Goal: Information Seeking & Learning: Learn about a topic

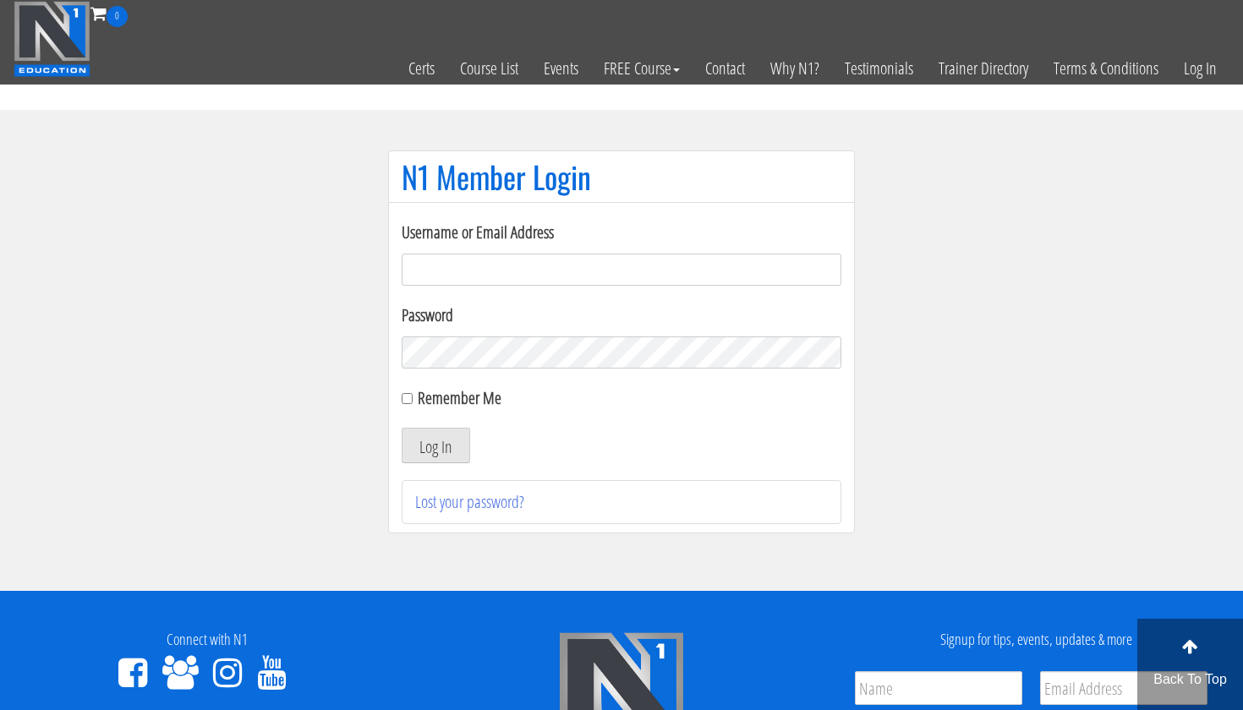
type input "[EMAIL_ADDRESS][DOMAIN_NAME]"
click at [435, 445] on button "Log In" at bounding box center [436, 446] width 68 height 36
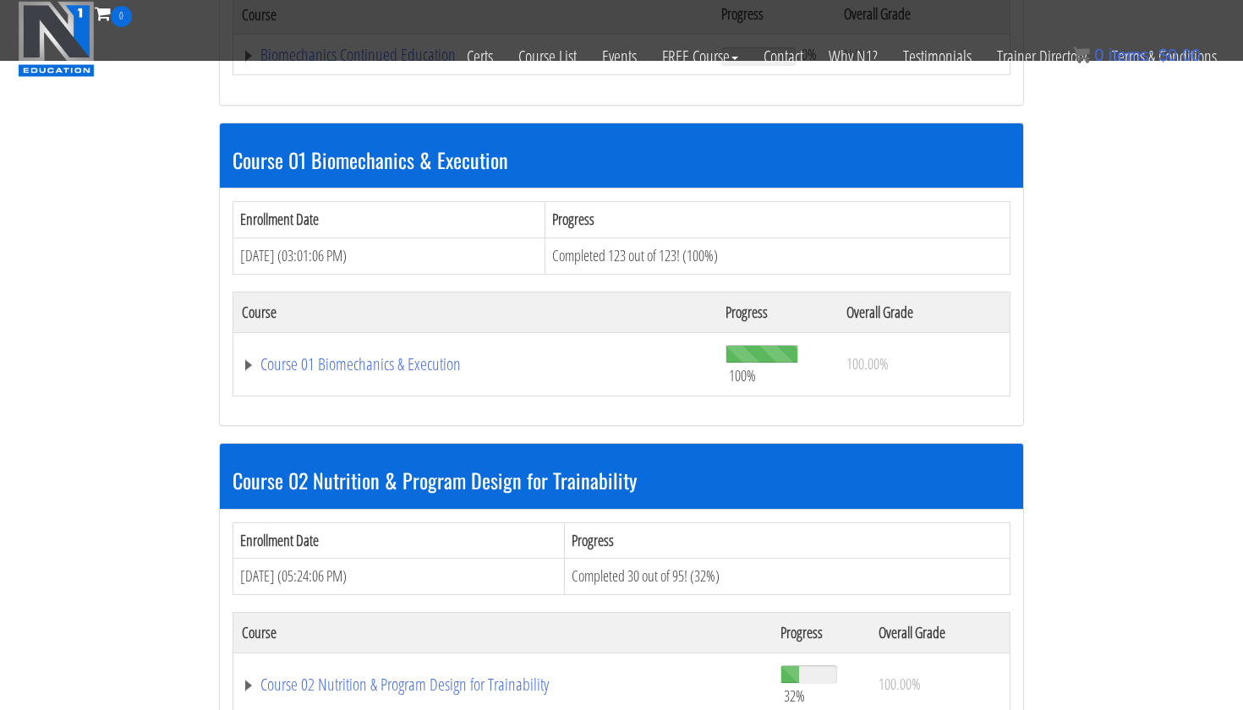
scroll to position [641, 0]
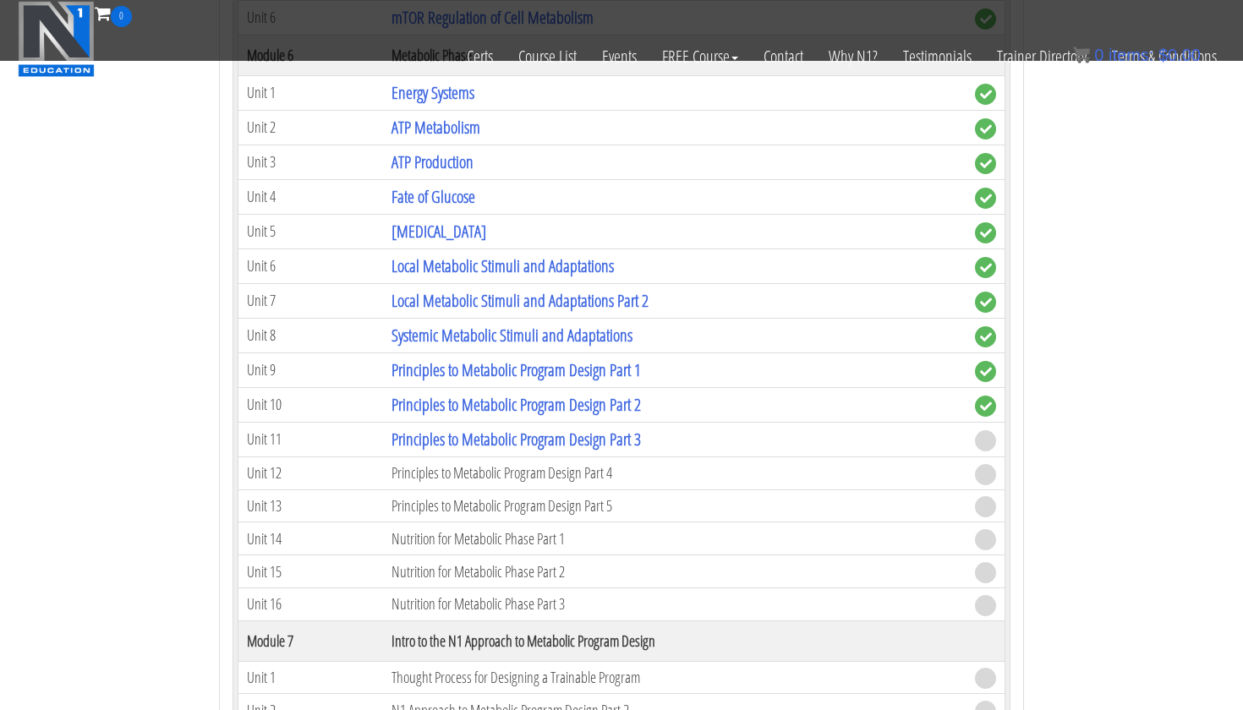
scroll to position [2034, 0]
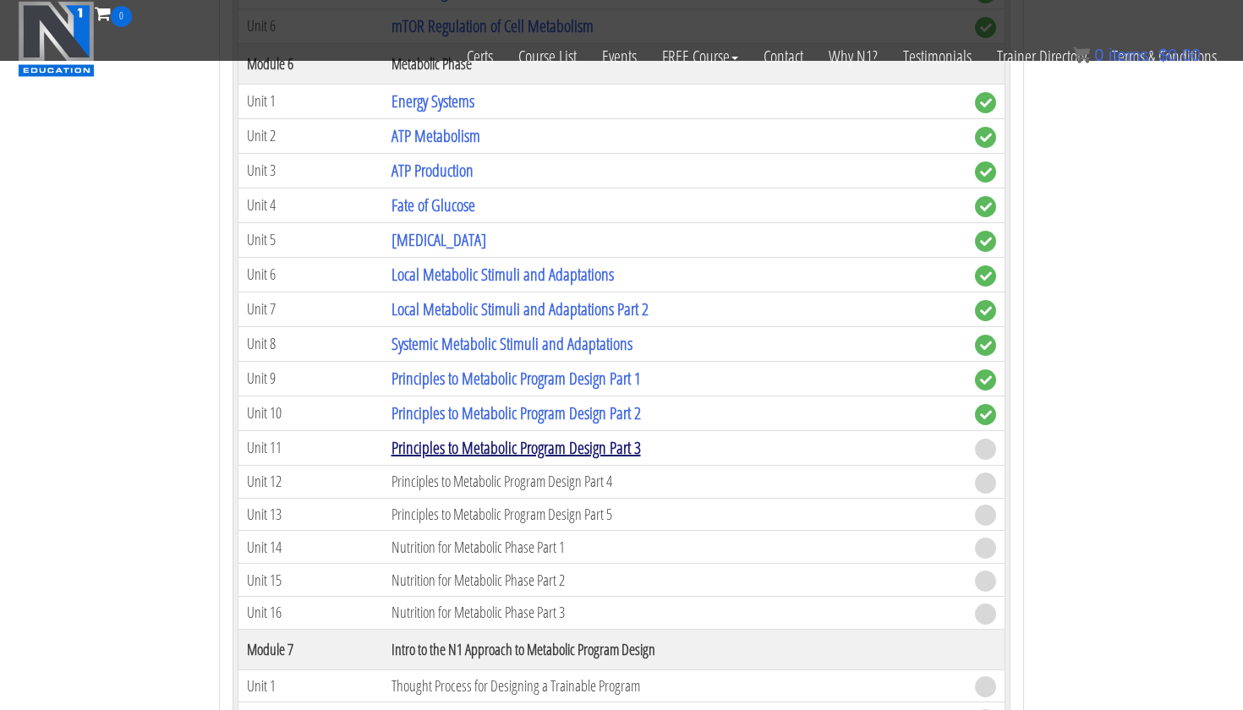
click at [519, 436] on link "Principles to Metabolic Program Design Part 3" at bounding box center [515, 447] width 249 height 23
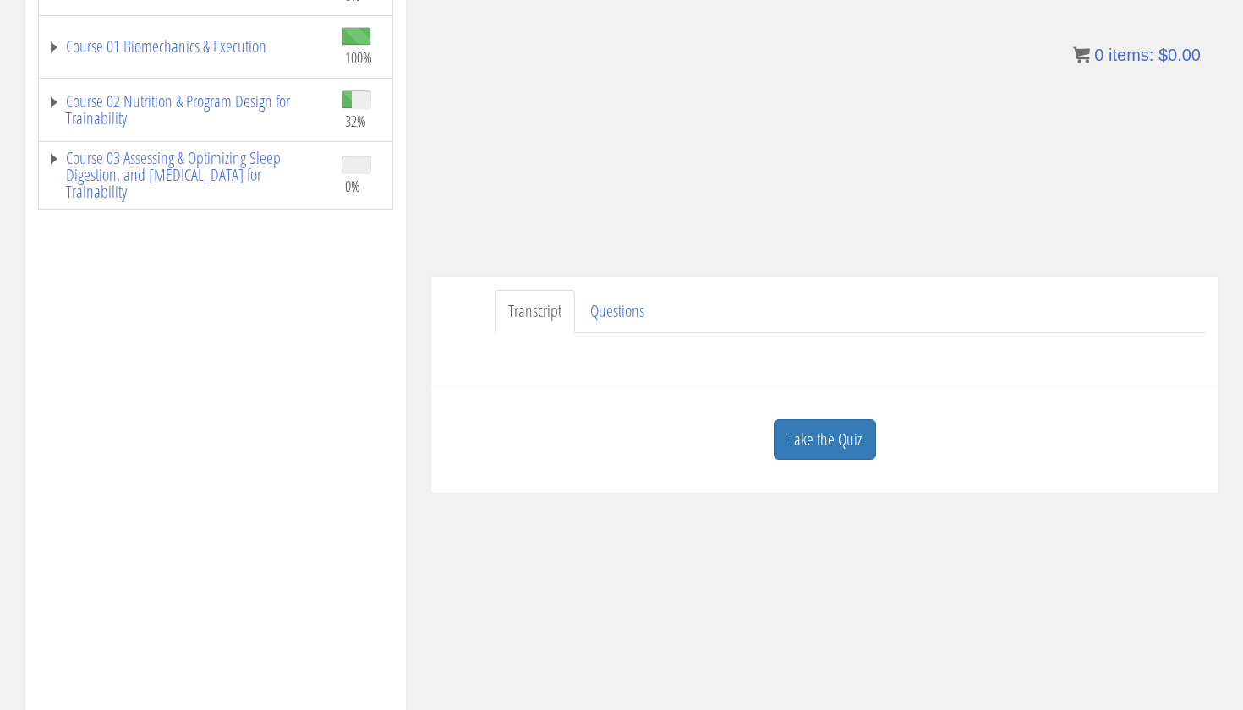
scroll to position [426, 0]
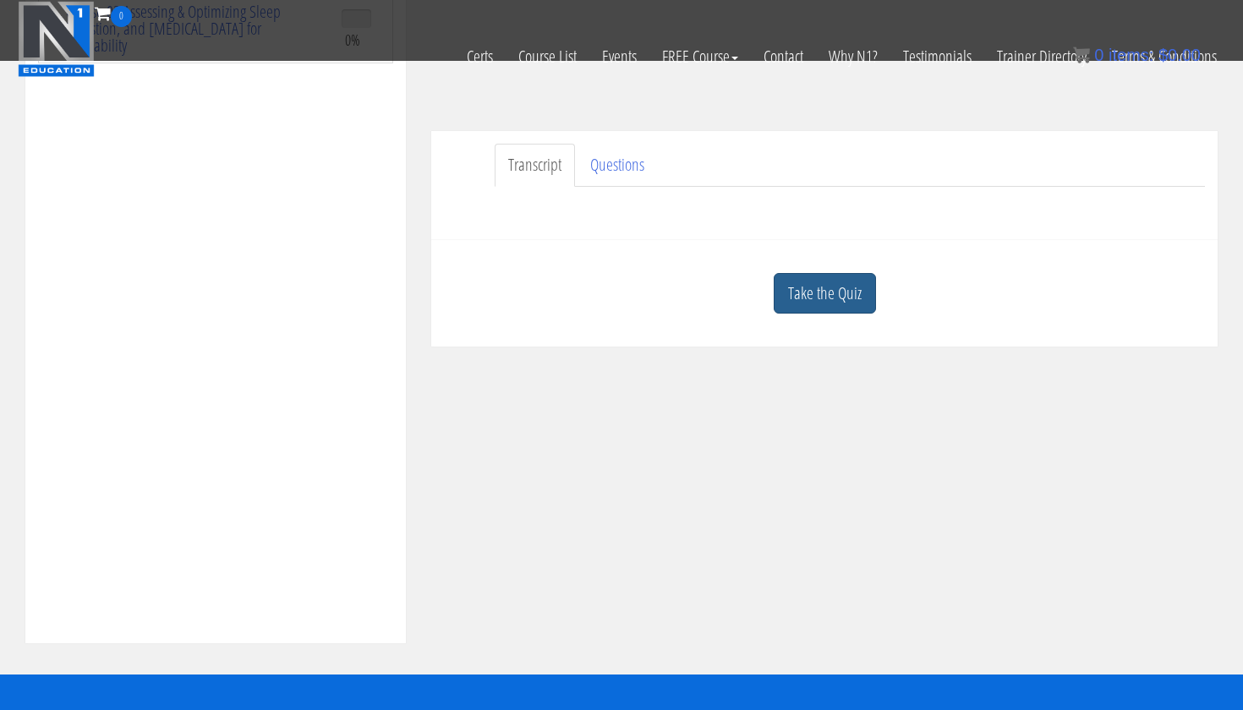
click at [816, 294] on link "Take the Quiz" at bounding box center [824, 293] width 102 height 41
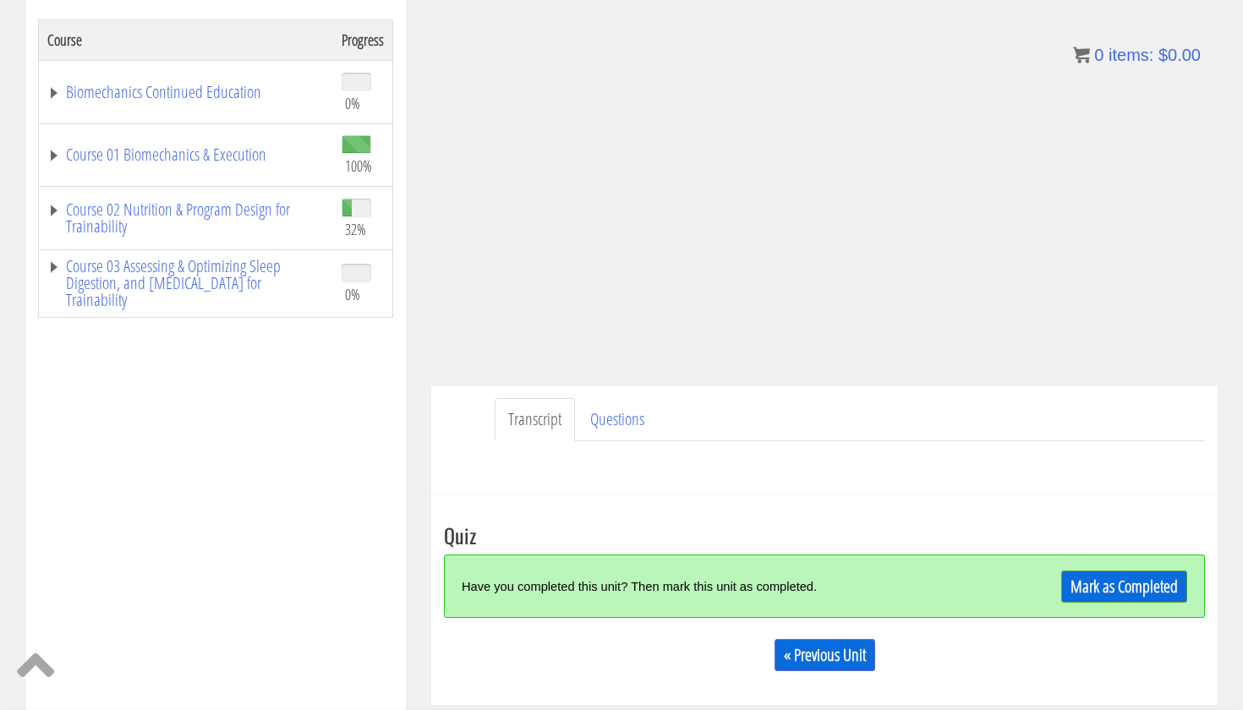
scroll to position [243, 0]
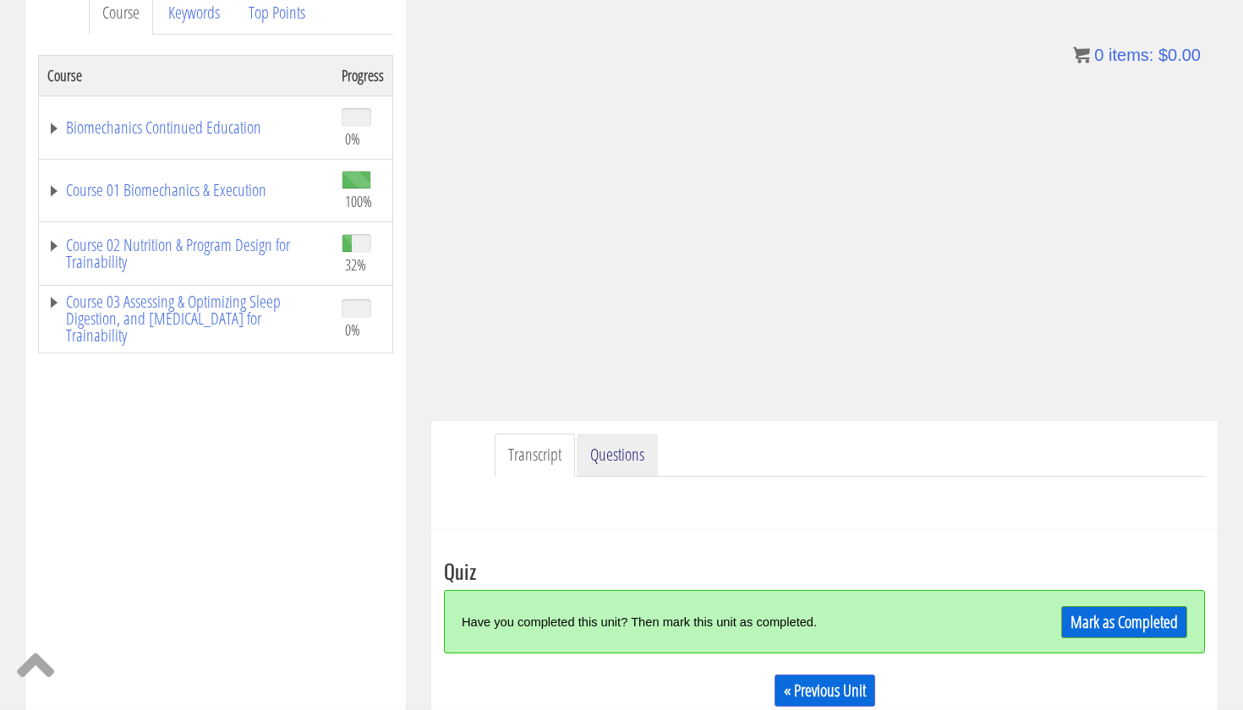
click at [629, 456] on link "Questions" at bounding box center [617, 455] width 81 height 43
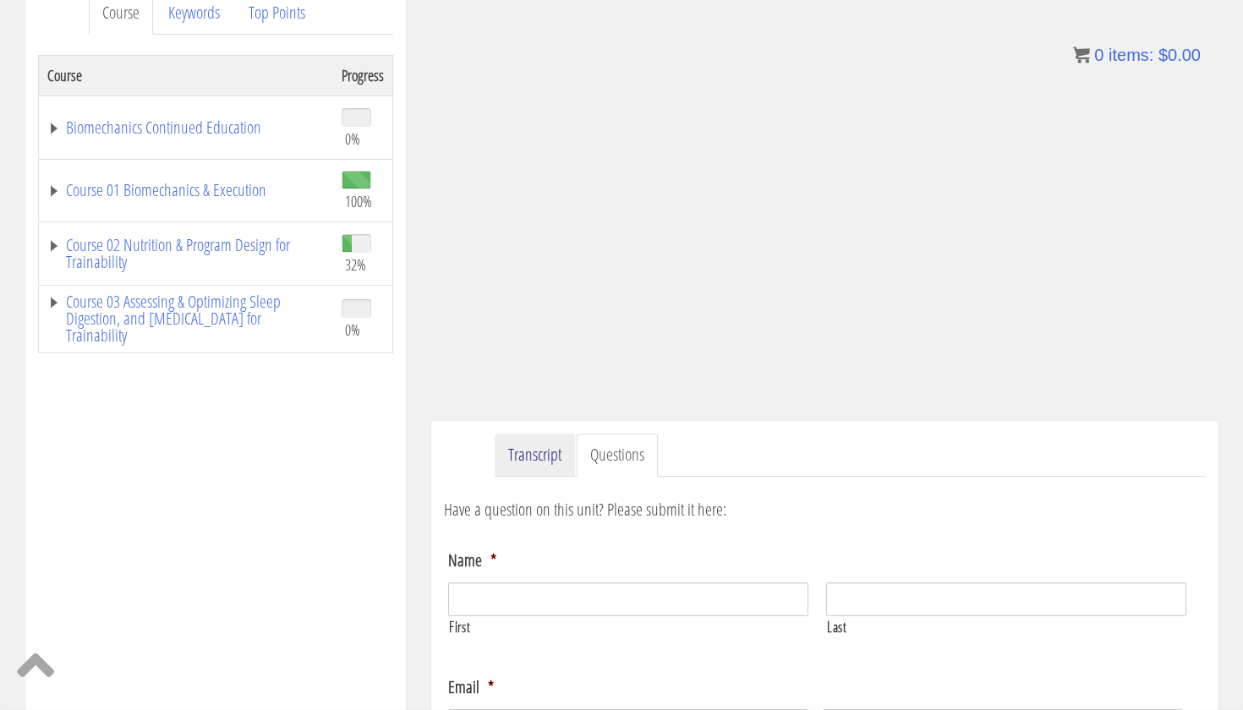
click at [525, 455] on link "Transcript" at bounding box center [535, 455] width 80 height 43
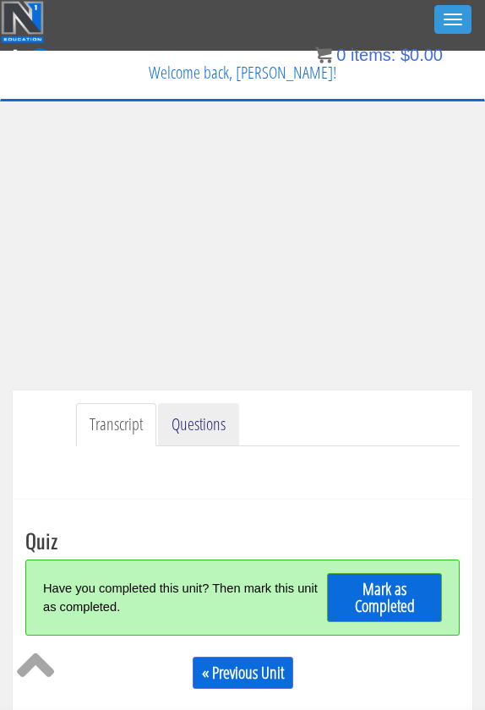
scroll to position [130, 0]
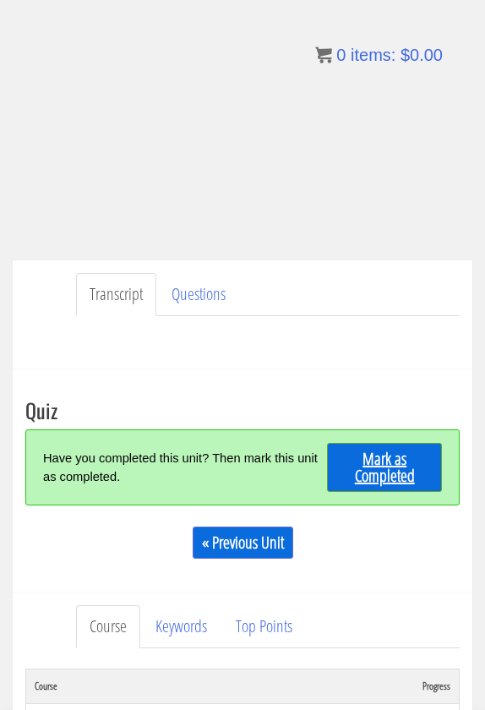
click at [386, 466] on link "Mark as Completed" at bounding box center [384, 467] width 115 height 49
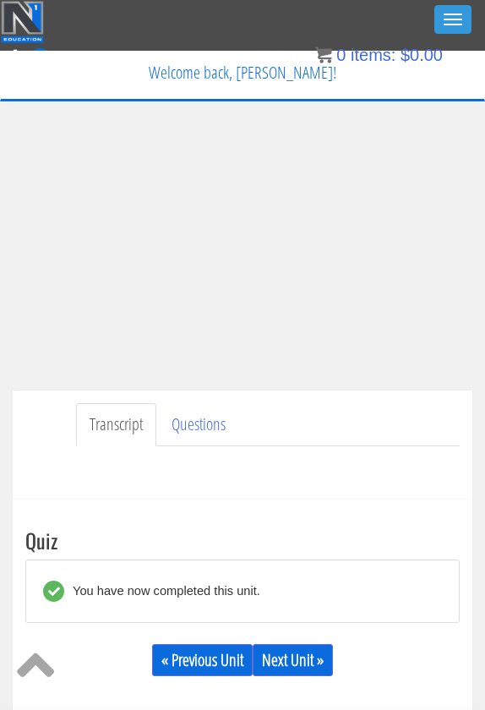
scroll to position [0, 0]
click at [298, 657] on link "Next Unit »" at bounding box center [293, 660] width 80 height 32
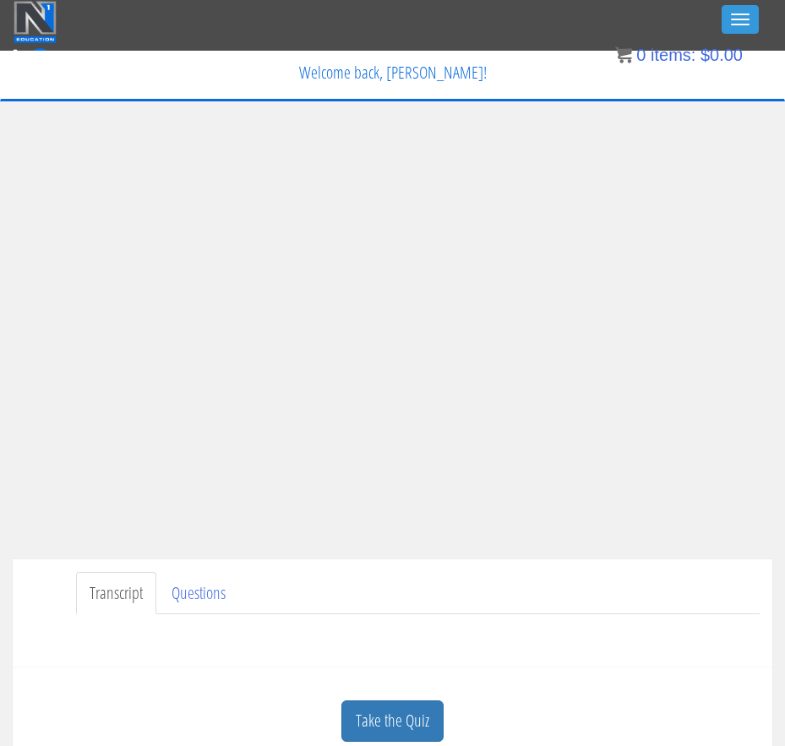
scroll to position [263, 0]
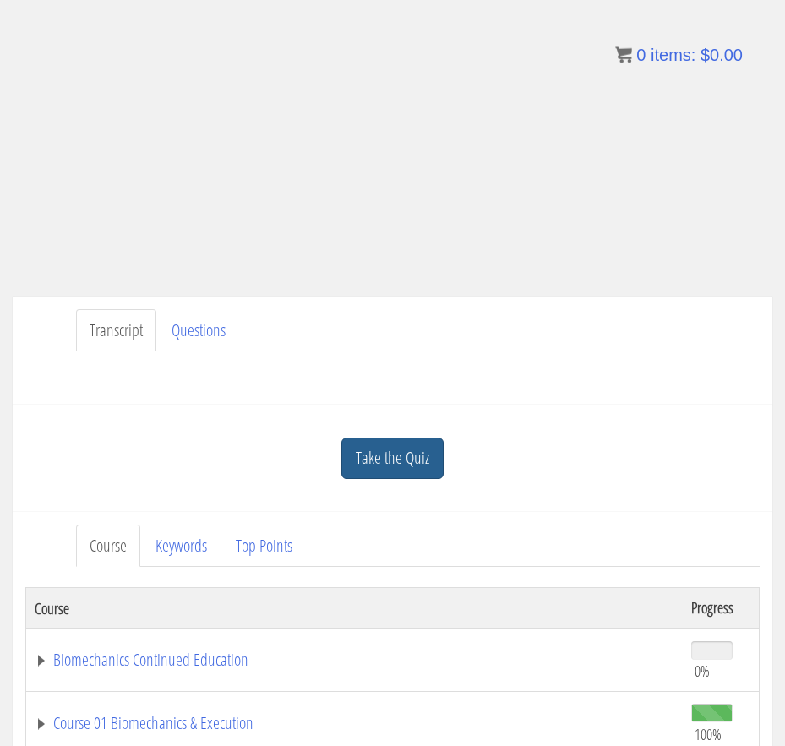
click at [385, 455] on link "Take the Quiz" at bounding box center [393, 458] width 102 height 41
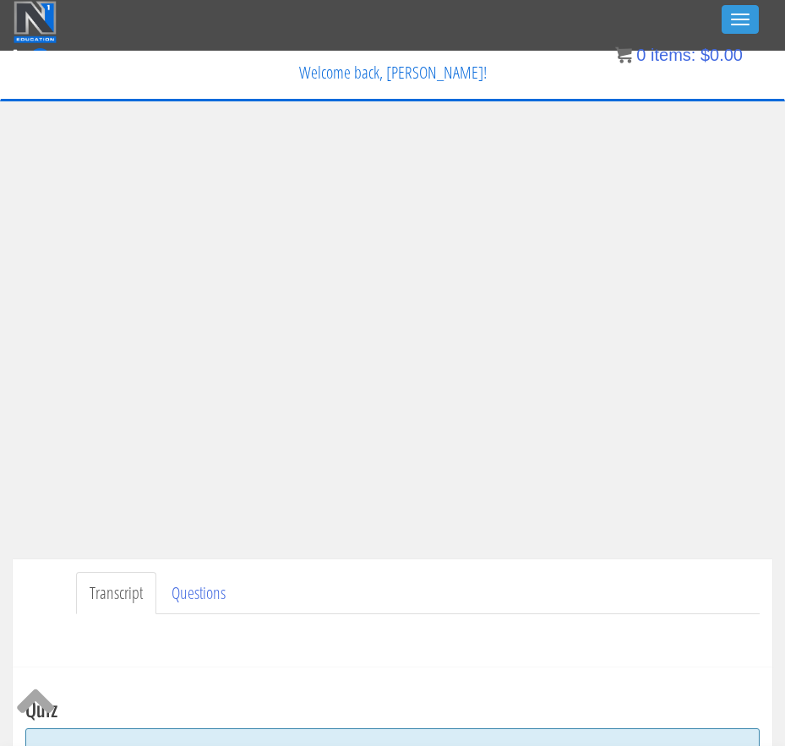
scroll to position [0, 0]
click at [191, 607] on link "Questions" at bounding box center [198, 593] width 81 height 43
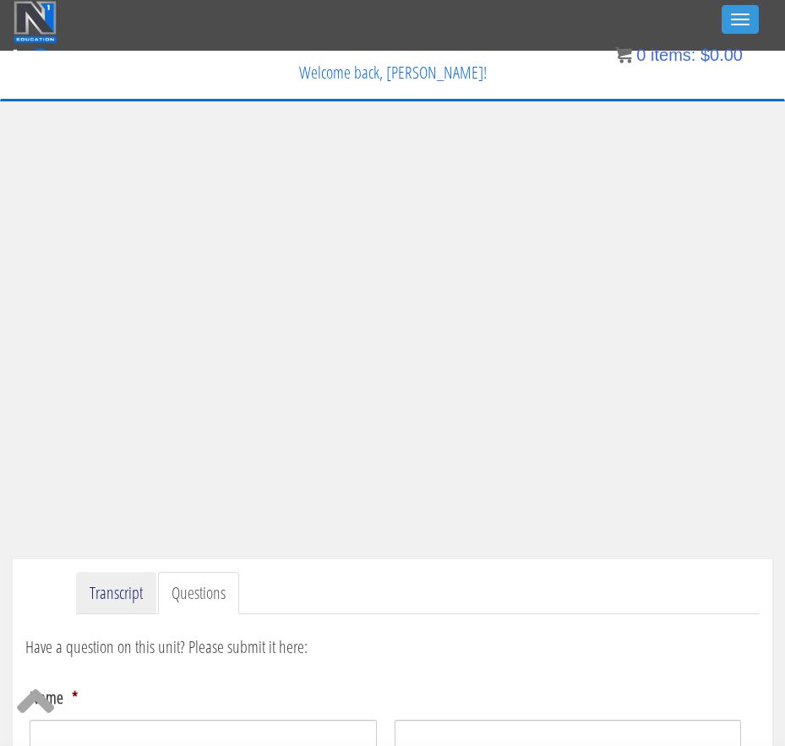
click at [113, 602] on link "Transcript" at bounding box center [116, 593] width 80 height 43
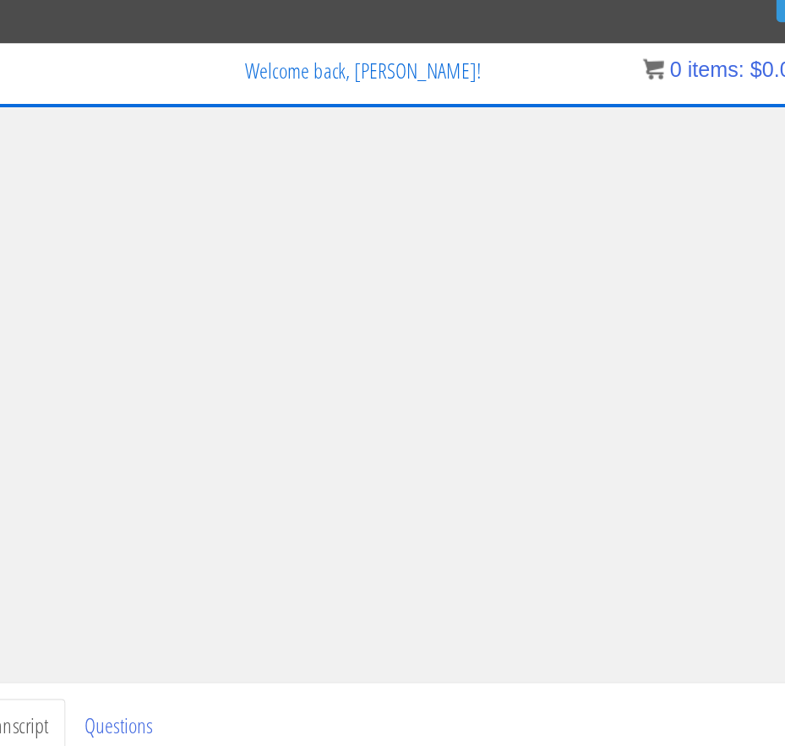
scroll to position [16, 25]
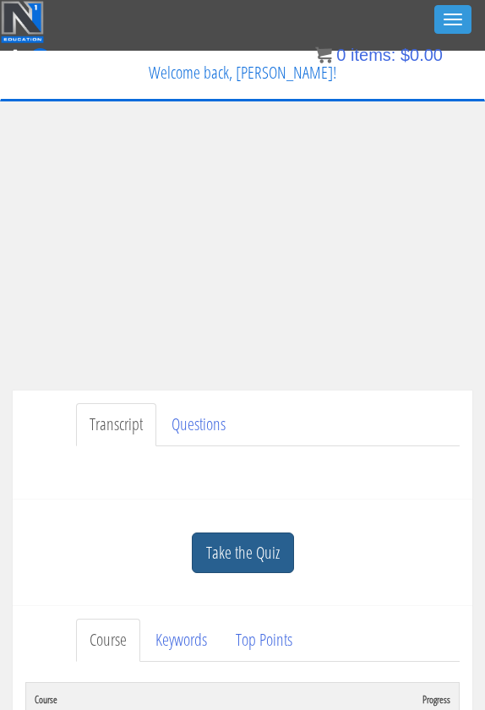
click at [226, 541] on link "Take the Quiz" at bounding box center [243, 553] width 102 height 41
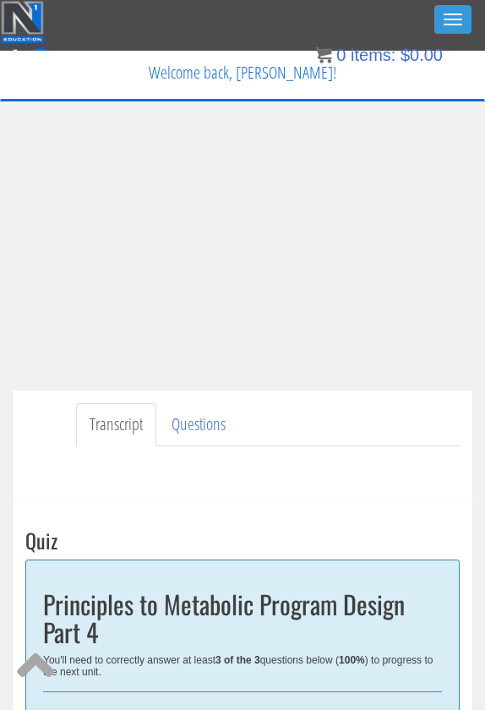
scroll to position [463, 0]
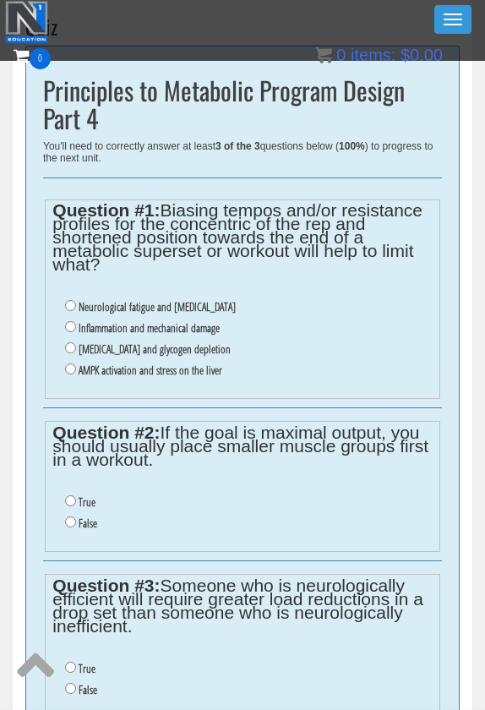
click at [93, 495] on label "True" at bounding box center [87, 502] width 17 height 14
click at [76, 495] on input "True" at bounding box center [70, 500] width 11 height 11
radio input "true"
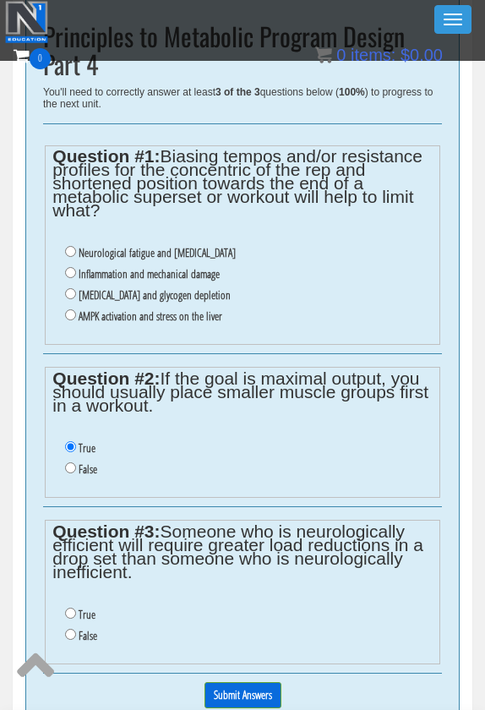
scroll to position [517, 0]
click at [89, 608] on label "True" at bounding box center [87, 615] width 17 height 14
click at [76, 608] on input "True" at bounding box center [70, 613] width 11 height 11
radio input "true"
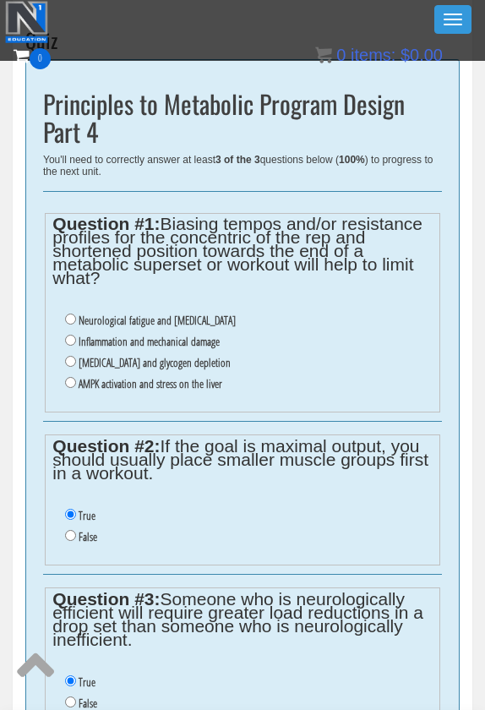
scroll to position [449, 0]
click at [152, 336] on label "Inflammation and mechanical damage" at bounding box center [149, 343] width 141 height 14
click at [76, 336] on input "Inflammation and mechanical damage" at bounding box center [70, 341] width 11 height 11
radio input "true"
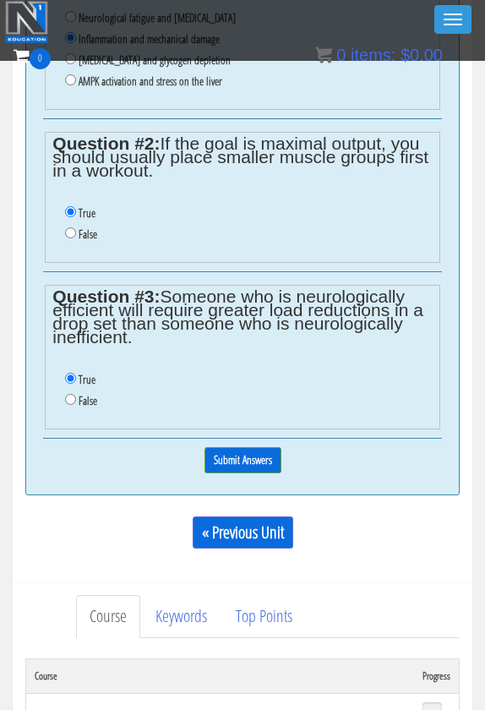
scroll to position [822, 0]
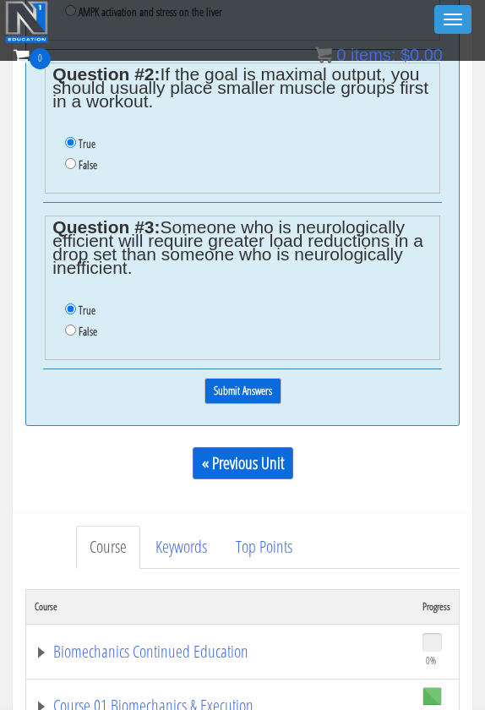
click at [227, 378] on input "Submit Answers" at bounding box center [243, 391] width 77 height 26
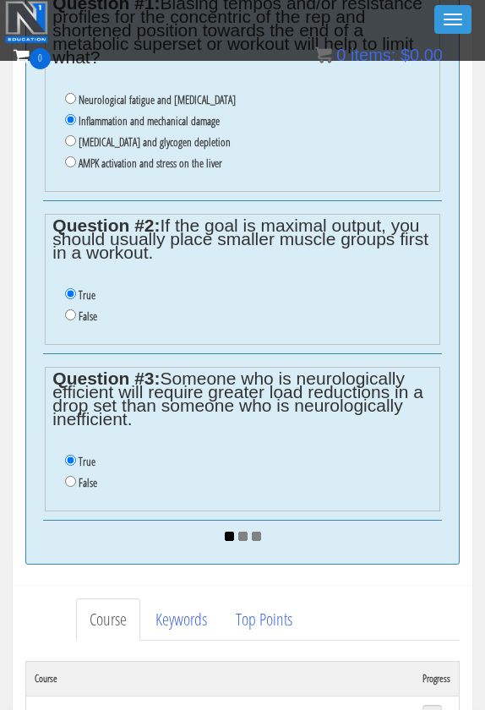
scroll to position [557, 0]
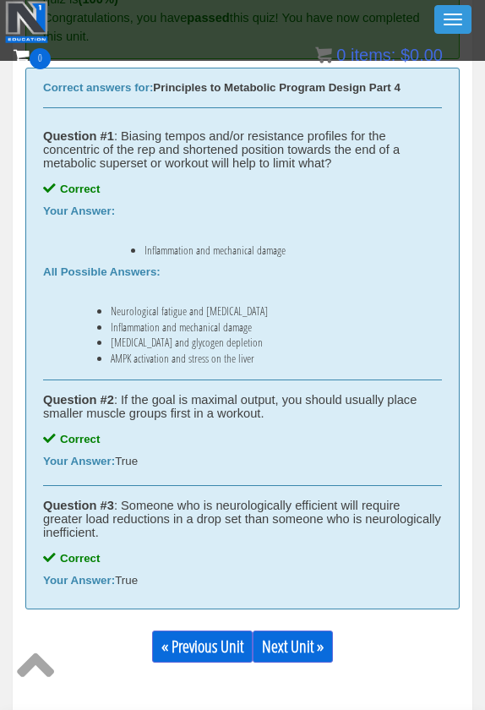
scroll to position [622, 0]
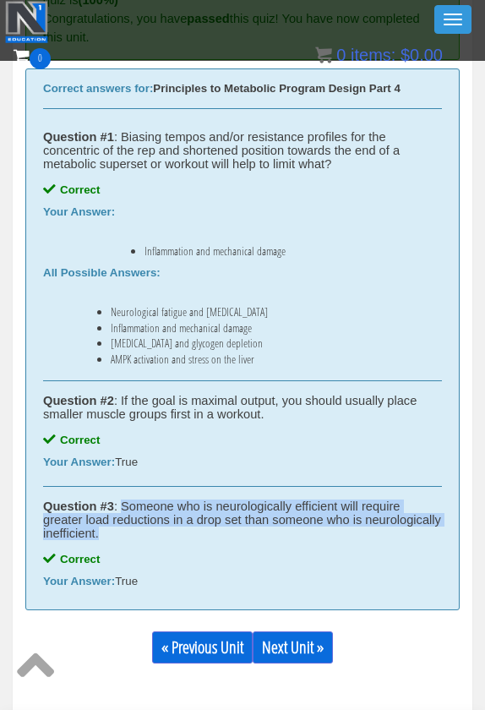
drag, startPoint x: 126, startPoint y: 500, endPoint x: 124, endPoint y: 527, distance: 27.1
click at [124, 527] on div "Question #3 : Someone who is neurologically efficient will require greater load…" at bounding box center [242, 520] width 399 height 41
copy div "Someone who is neurologically efficient will require greater load reductions in…"
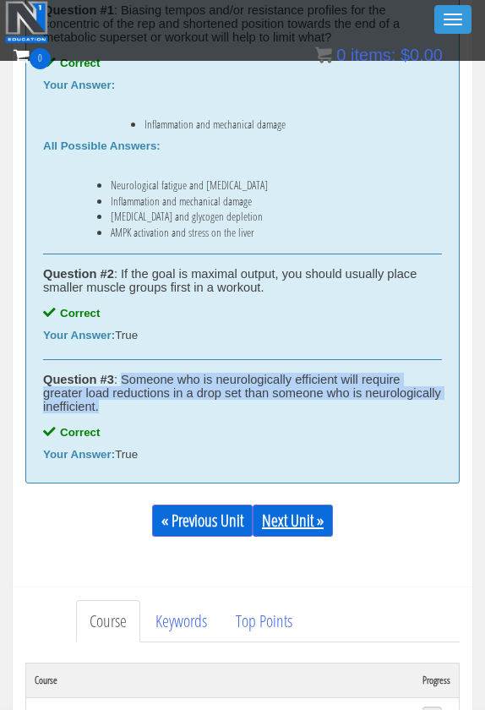
click at [298, 516] on link "Next Unit »" at bounding box center [293, 521] width 80 height 32
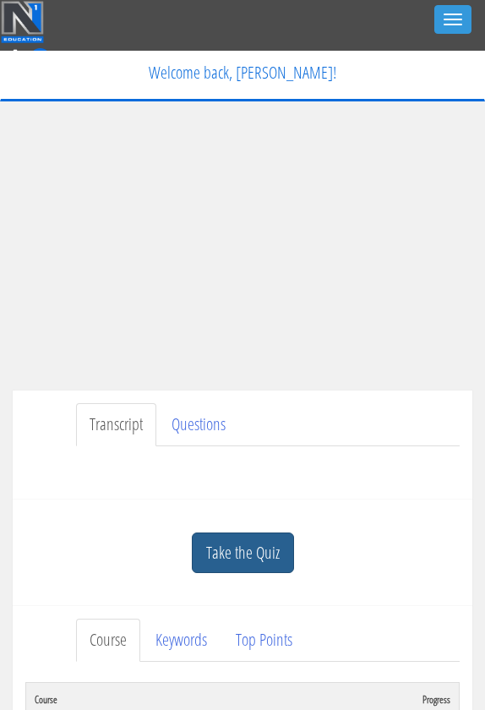
click at [215, 550] on link "Take the Quiz" at bounding box center [243, 553] width 102 height 41
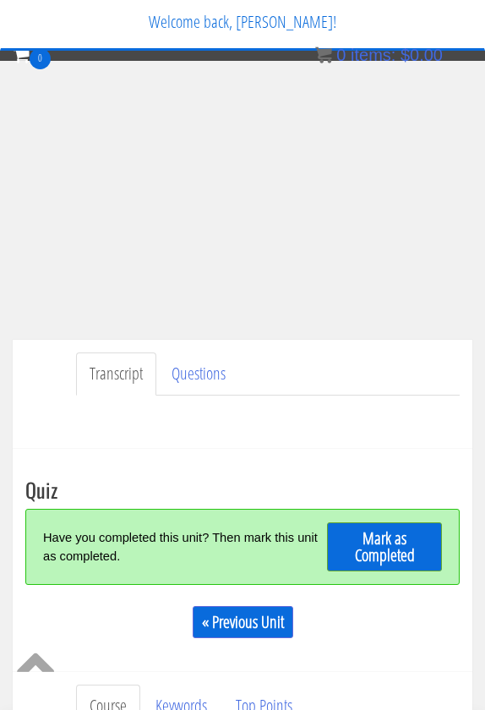
scroll to position [492, 0]
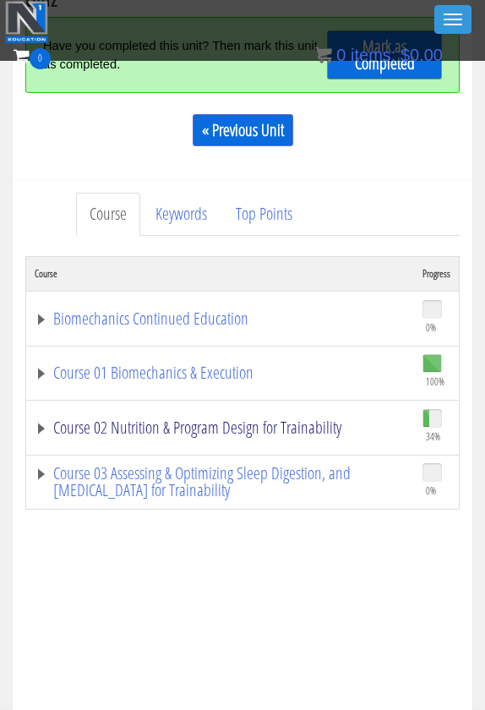
click at [210, 431] on link "Course 02 Nutrition & Program Design for Trainability" at bounding box center [220, 427] width 371 height 17
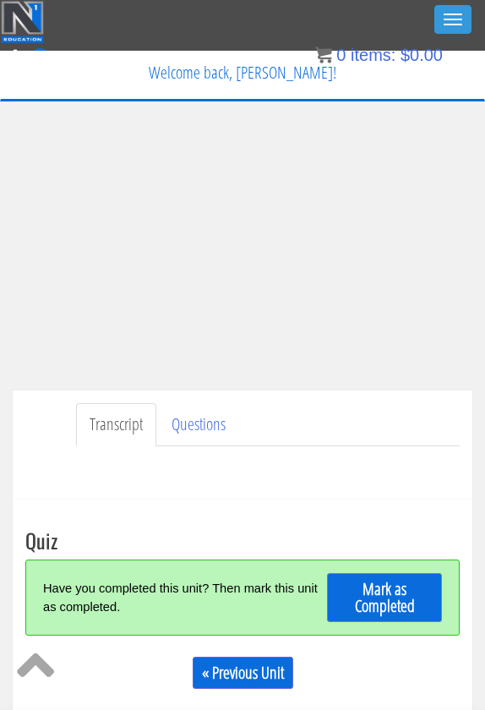
scroll to position [0, 0]
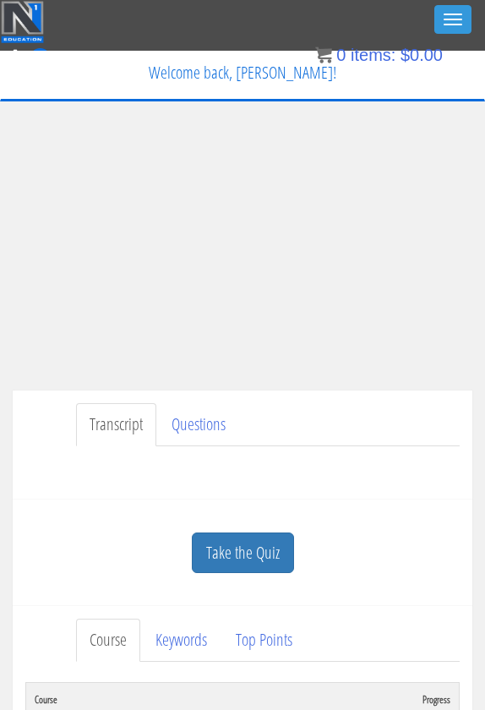
click at [280, 487] on div "Transcript Questions Have a question on this unit? Please submit it here: Name …" at bounding box center [243, 445] width 460 height 109
